Goal: Task Accomplishment & Management: Manage account settings

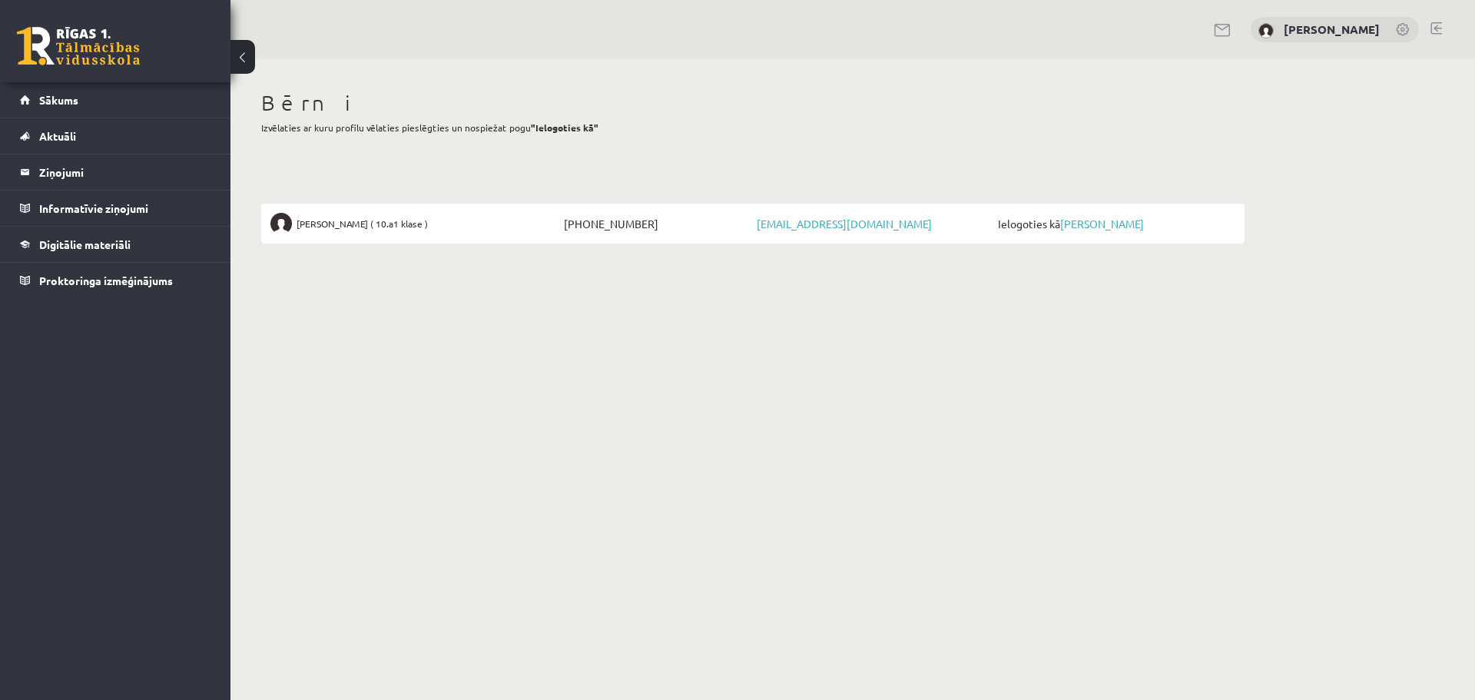
click at [1101, 230] on span "Ielogoties kā Angelisa Kuzņecova" at bounding box center [1114, 224] width 241 height 22
click at [1108, 228] on link "[PERSON_NAME]" at bounding box center [1102, 224] width 84 height 14
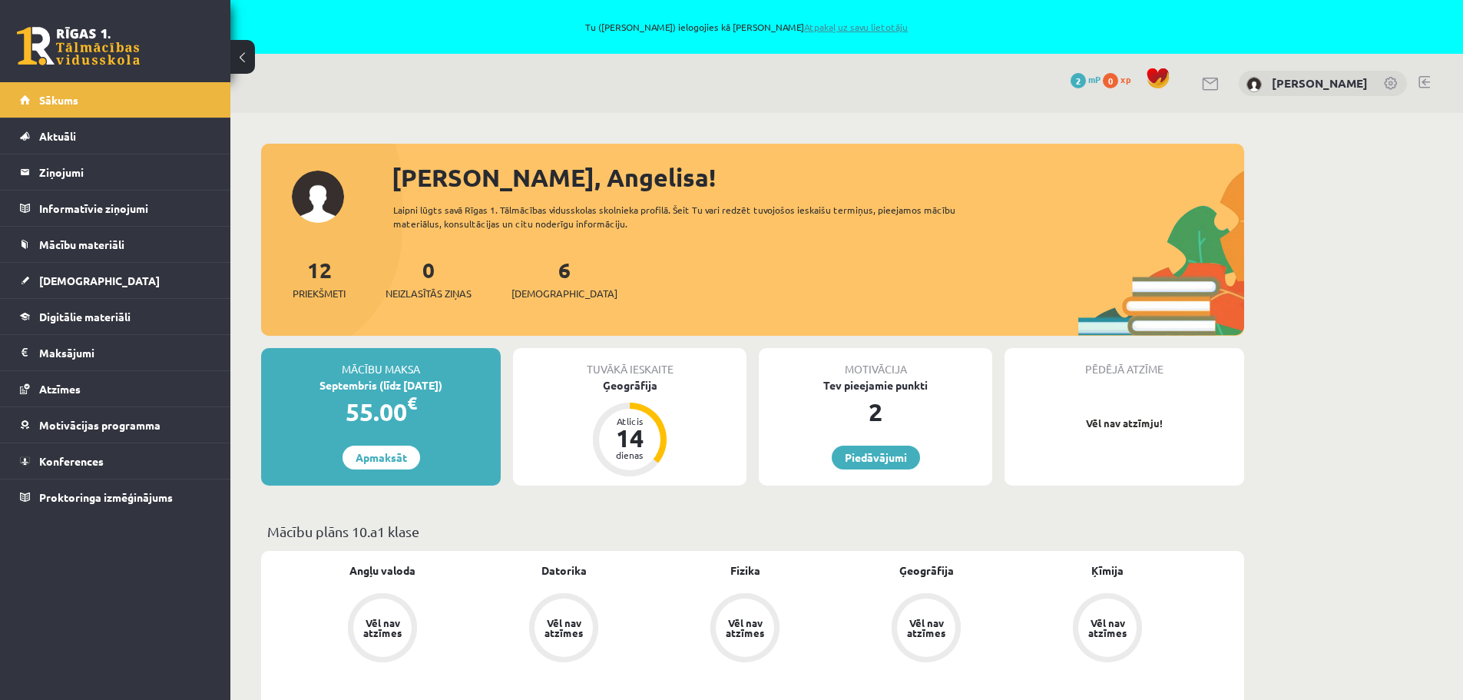
click at [876, 23] on link "Atpakaļ uz savu lietotāju" at bounding box center [856, 27] width 104 height 12
